Goal: Navigation & Orientation: Find specific page/section

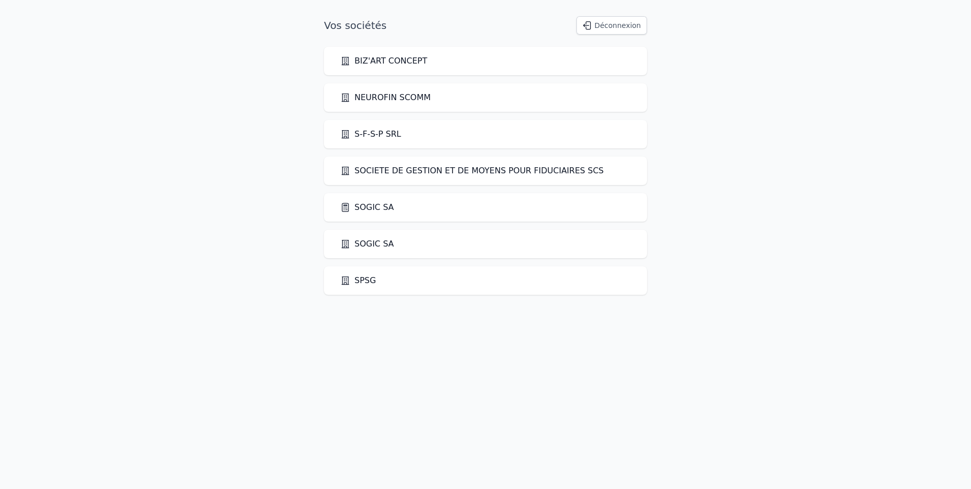
click at [379, 204] on link "SOGIC SA" at bounding box center [367, 207] width 54 height 12
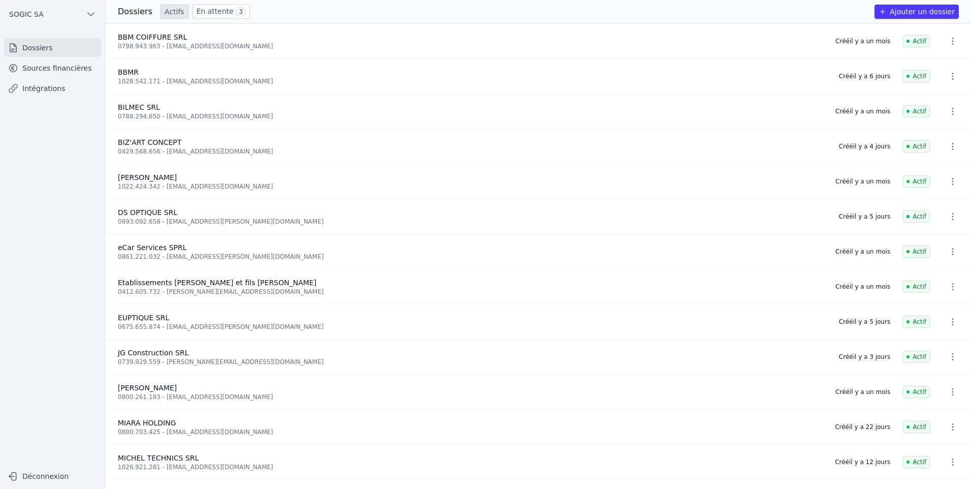
click at [218, 10] on link "En attente 3" at bounding box center [221, 11] width 57 height 15
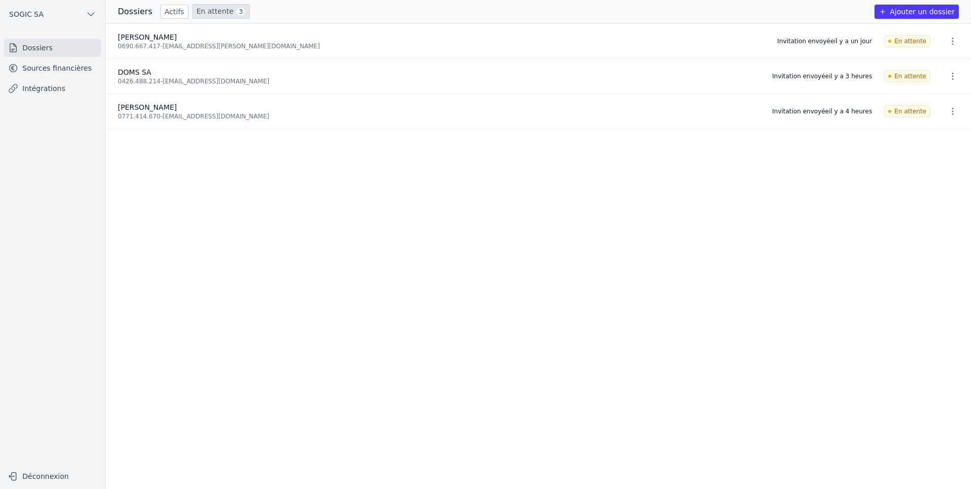
click at [50, 70] on link "Sources financières" at bounding box center [52, 68] width 97 height 18
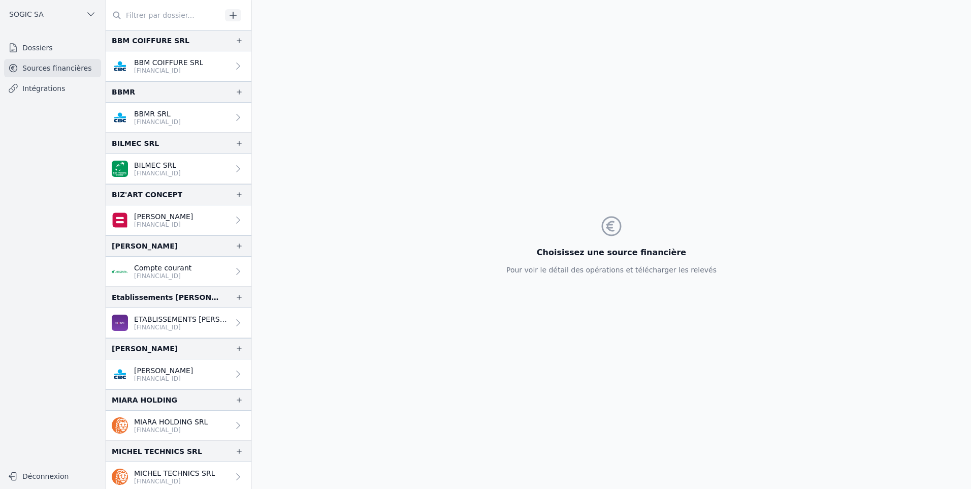
click at [40, 89] on link "Intégrations" at bounding box center [52, 88] width 97 height 18
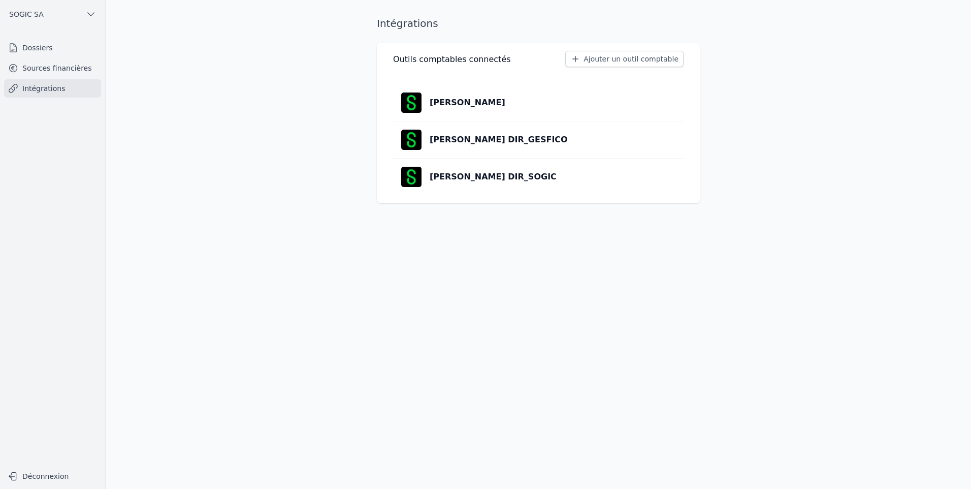
click at [450, 100] on p "[PERSON_NAME]" at bounding box center [468, 103] width 76 height 12
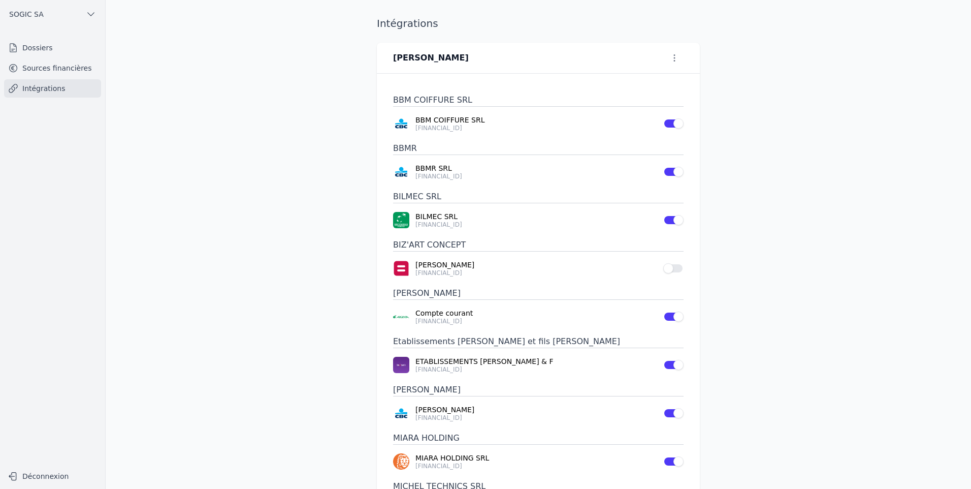
click at [38, 70] on link "Sources financières" at bounding box center [52, 68] width 97 height 18
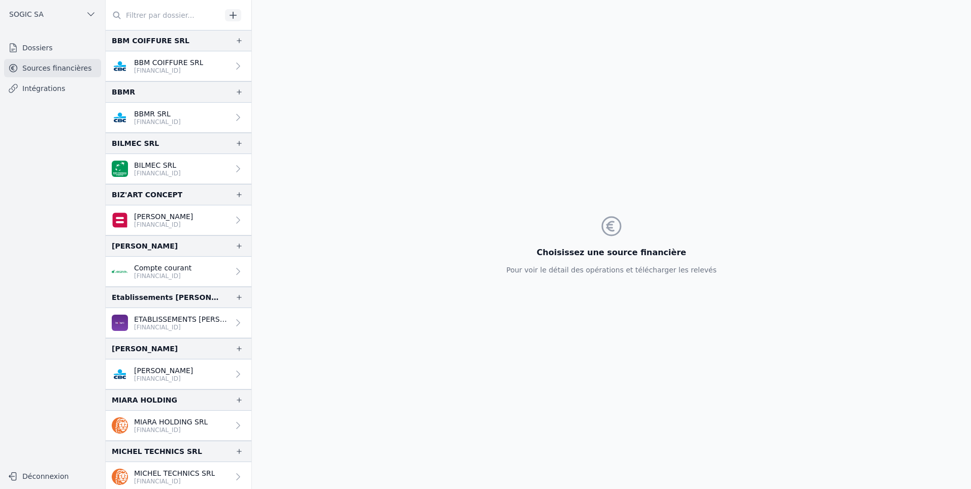
click at [33, 52] on link "Dossiers" at bounding box center [52, 48] width 97 height 18
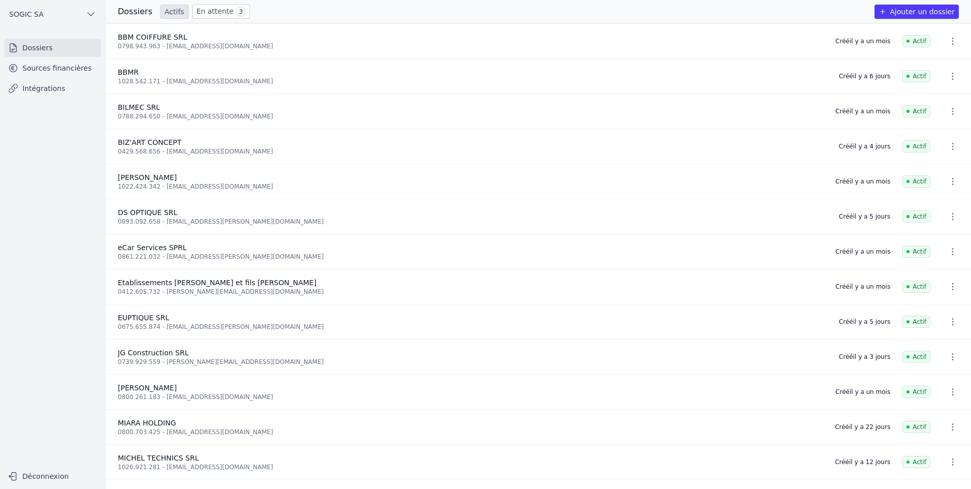
click at [210, 17] on link "En attente 3" at bounding box center [221, 11] width 57 height 15
